Goal: Information Seeking & Learning: Learn about a topic

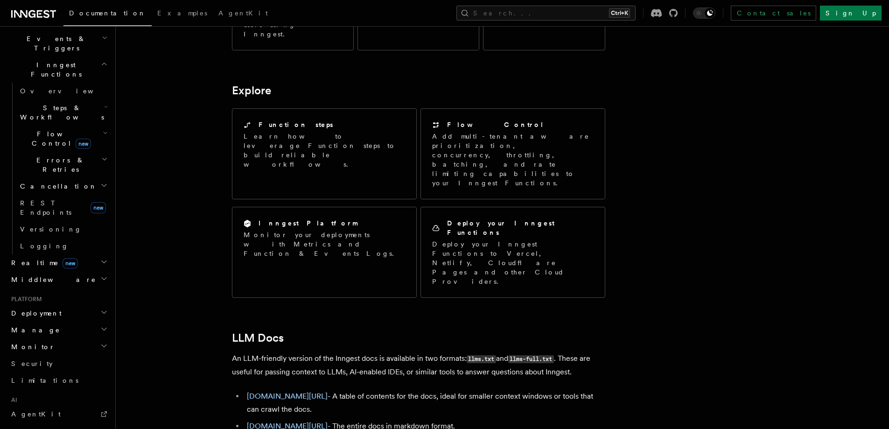
scroll to position [336, 0]
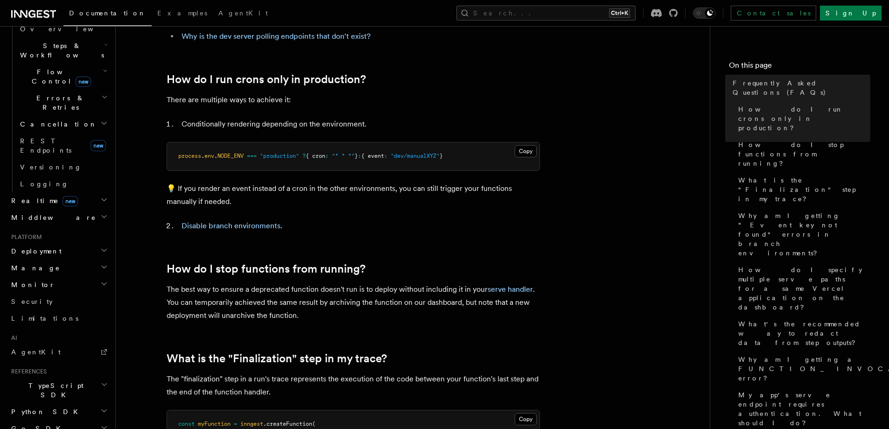
scroll to position [290, 0]
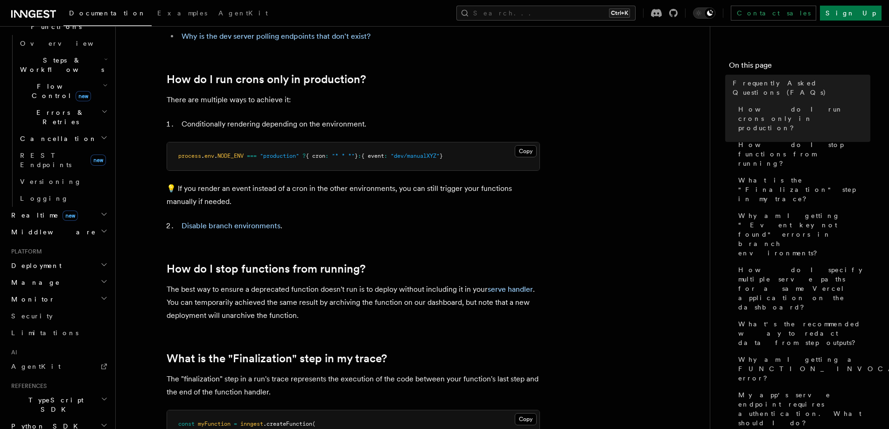
click at [49, 418] on h2 "Python SDK" at bounding box center [58, 426] width 102 height 17
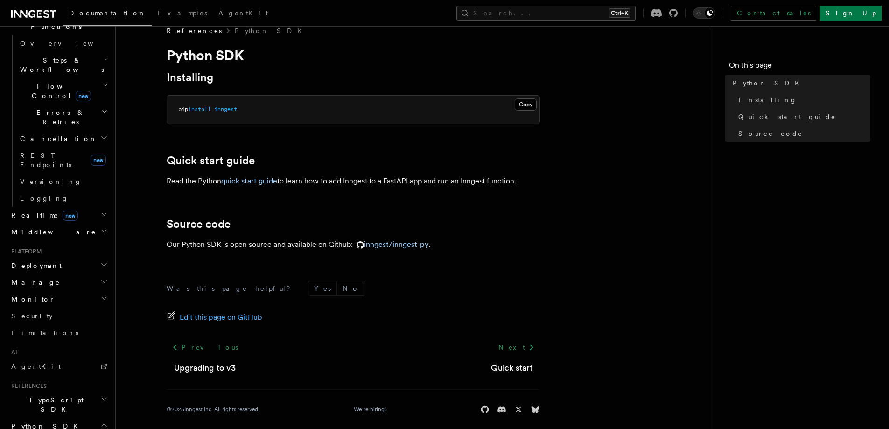
scroll to position [22, 0]
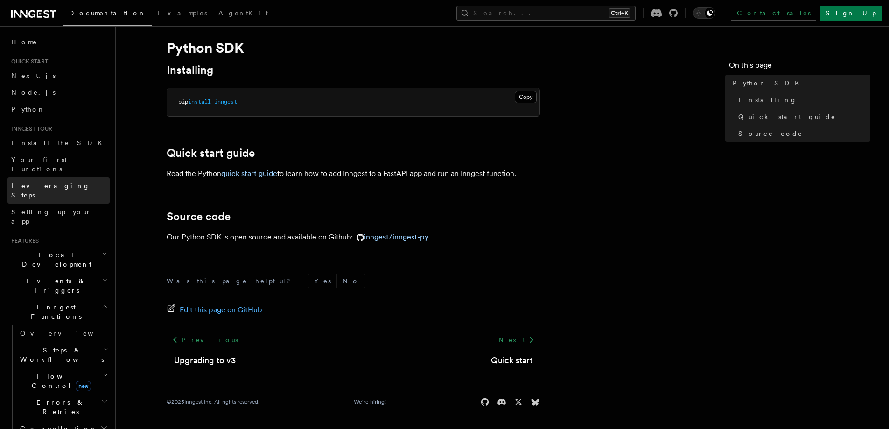
scroll to position [0, 0]
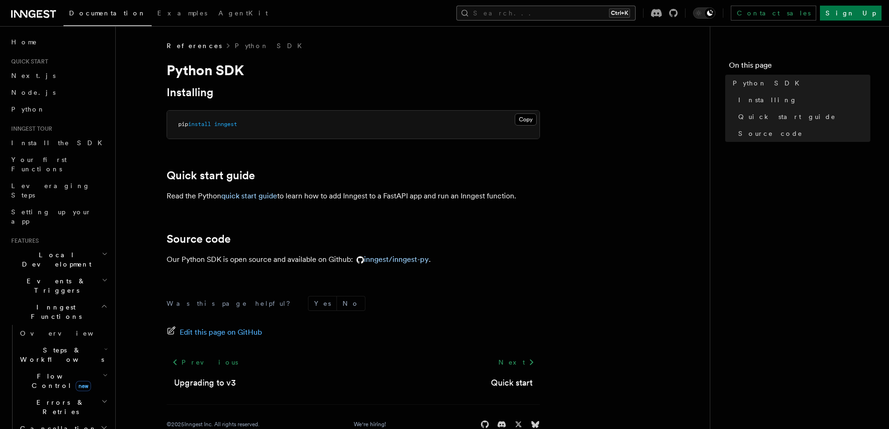
click at [606, 10] on button "Search... Ctrl+K" at bounding box center [545, 13] width 179 height 15
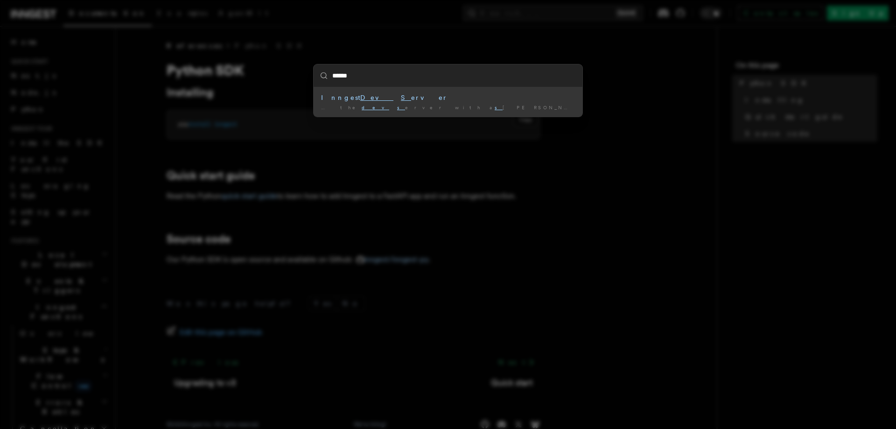
type input "*******"
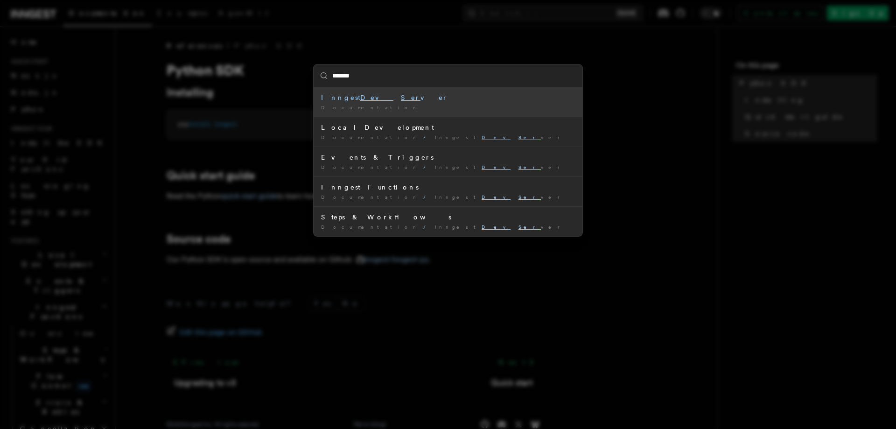
click at [356, 96] on div "Inngest Dev Ser ver" at bounding box center [448, 97] width 254 height 9
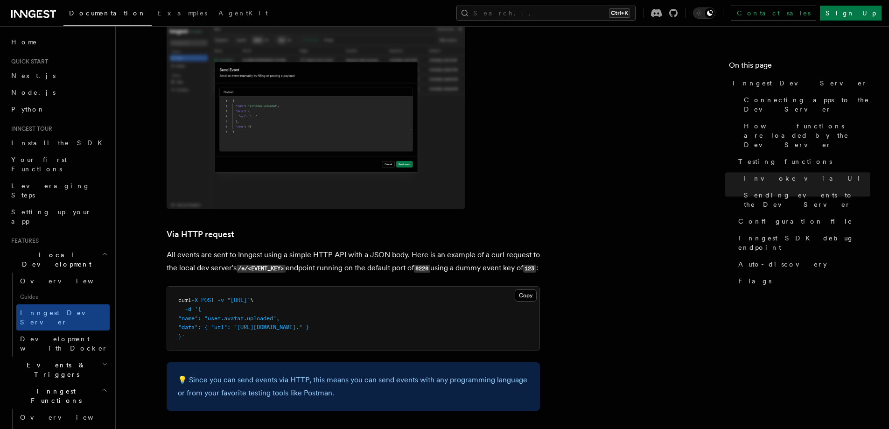
scroll to position [1800, 0]
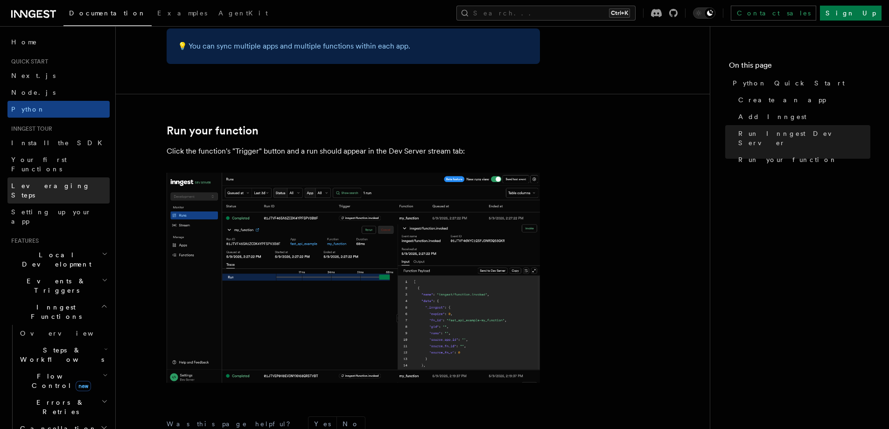
scroll to position [1697, 0]
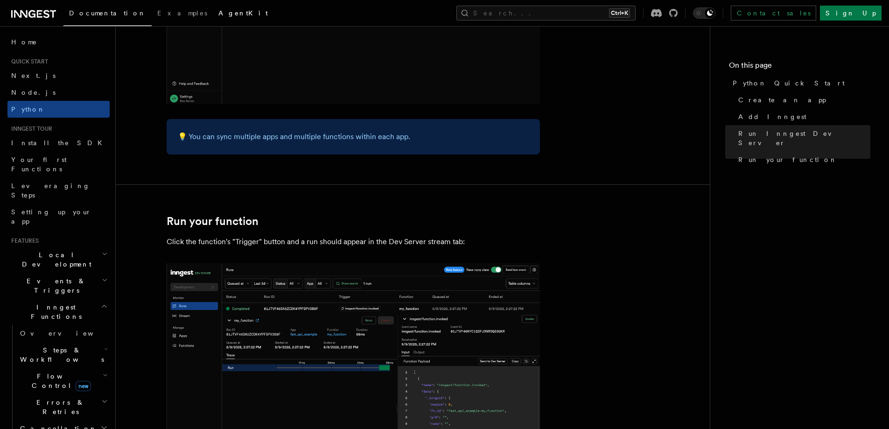
click at [213, 18] on link "AgentKit" at bounding box center [243, 14] width 61 height 22
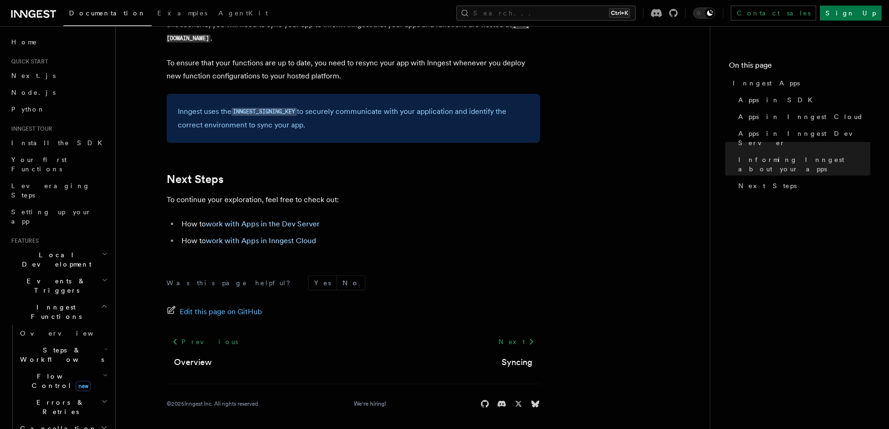
scroll to position [1499, 0]
click at [292, 223] on link "work with Apps in the Dev Server" at bounding box center [263, 222] width 114 height 9
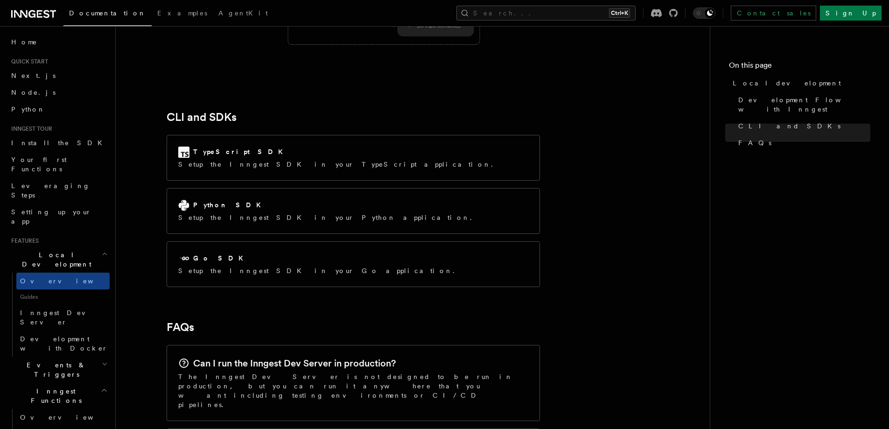
scroll to position [879, 0]
